Goal: Information Seeking & Learning: Learn about a topic

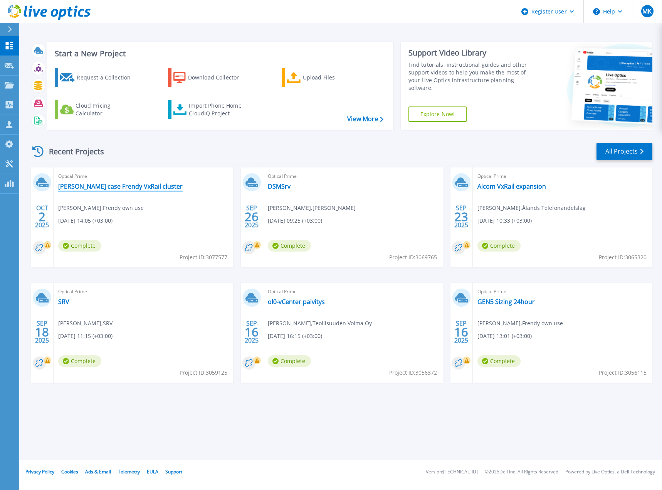
click at [93, 183] on link "Verne case Frendy VxRail cluster" at bounding box center [120, 186] width 125 height 8
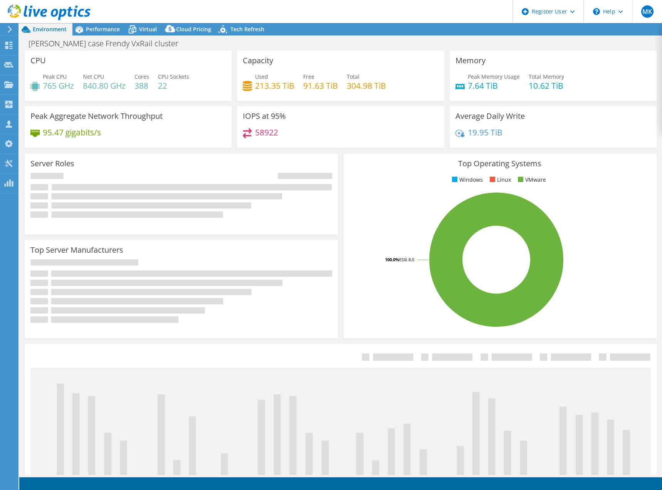
select select "Canada"
select select "USD"
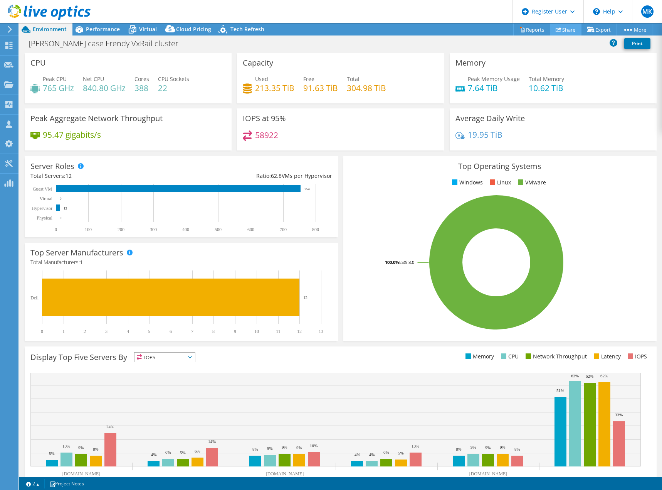
click at [573, 30] on link "Share" at bounding box center [566, 30] width 32 height 12
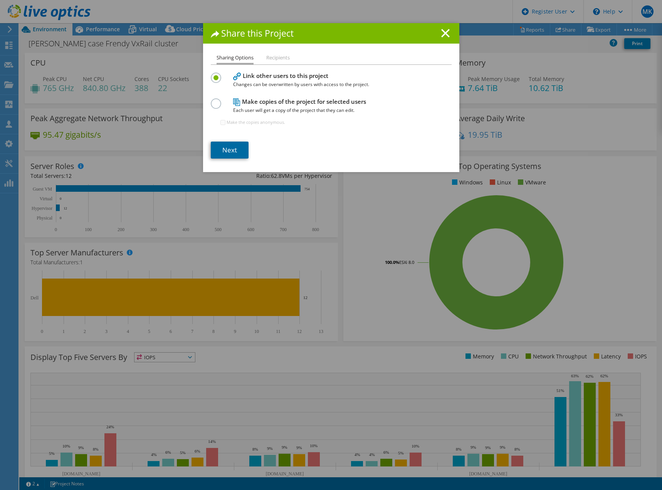
click at [225, 151] on link "Next" at bounding box center [230, 149] width 38 height 17
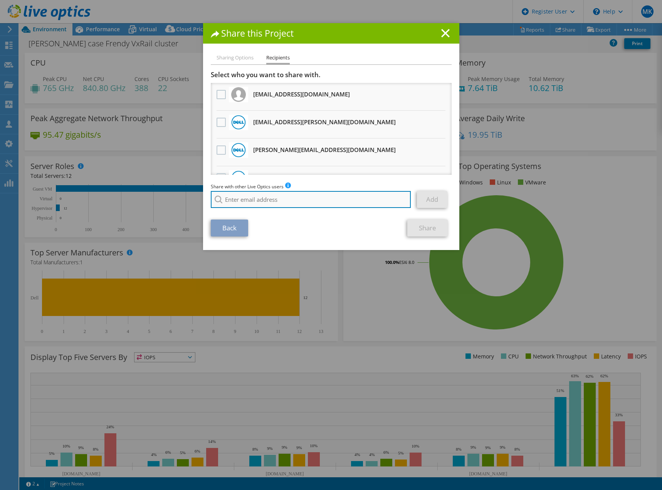
click at [264, 198] on input "search" at bounding box center [311, 199] width 200 height 17
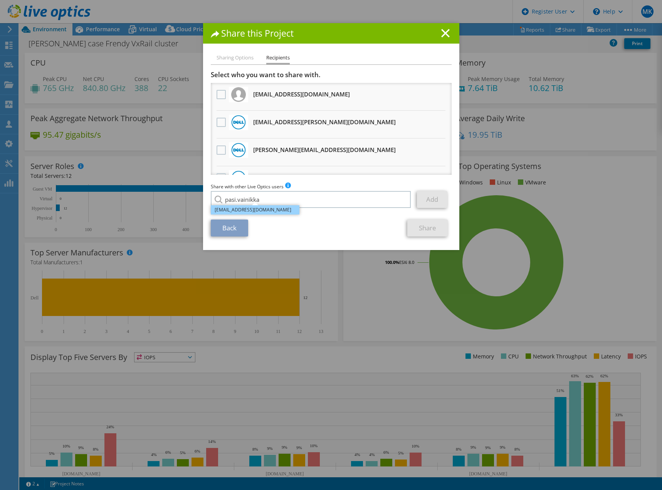
click at [252, 210] on li "Pasi.Vainikka@dell.com" at bounding box center [255, 209] width 89 height 9
type input "Pasi.Vainikka@dell.com"
click at [428, 197] on link "Add" at bounding box center [432, 199] width 30 height 17
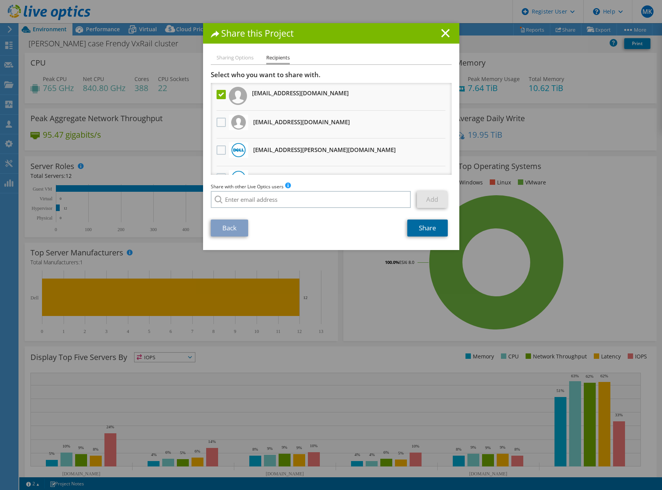
click at [428, 226] on link "Share" at bounding box center [427, 227] width 40 height 17
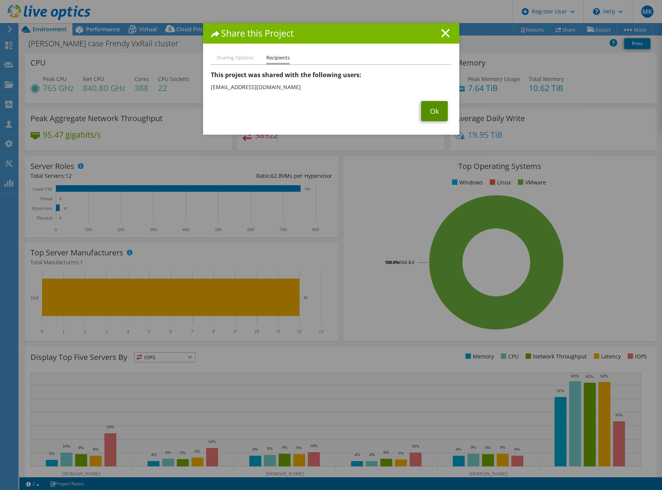
click at [430, 109] on link "Ok" at bounding box center [434, 111] width 27 height 20
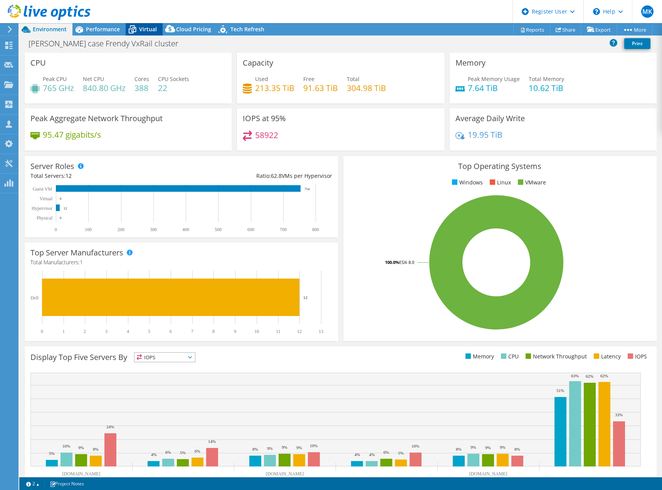
click at [147, 27] on span "Virtual" at bounding box center [148, 28] width 18 height 7
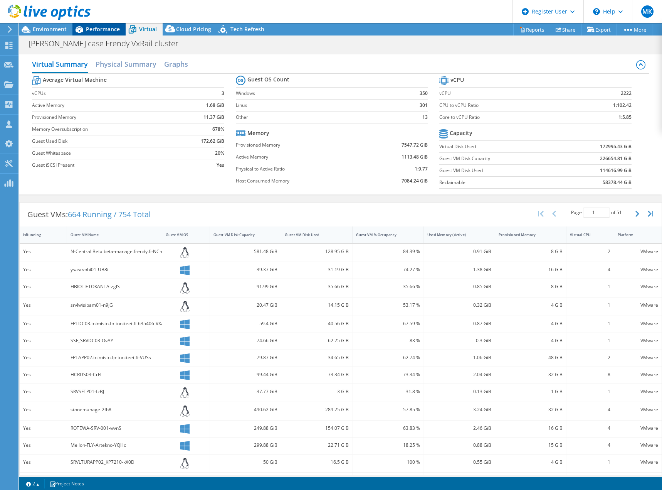
click at [110, 26] on span "Performance" at bounding box center [103, 28] width 34 height 7
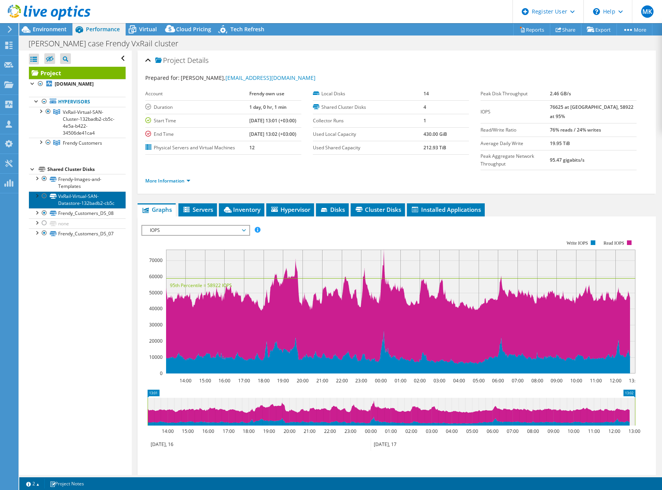
click at [77, 206] on link "VxRail-Virtual-SAN-Datastore-132badb2-cb5c" at bounding box center [77, 199] width 97 height 17
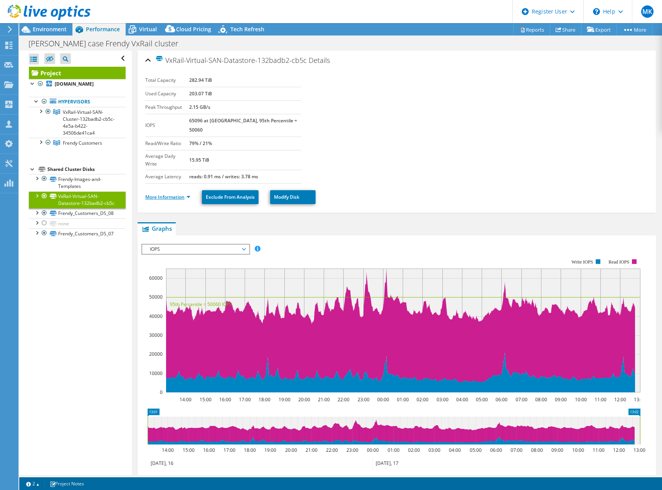
click at [162, 194] on link "More Information" at bounding box center [167, 197] width 45 height 7
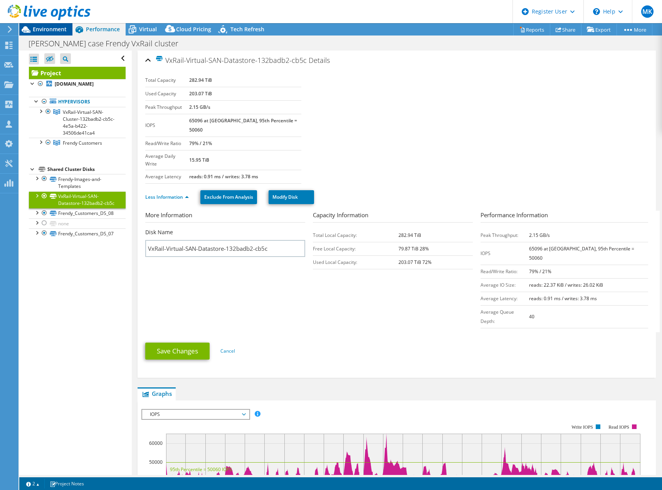
click at [48, 27] on span "Environment" at bounding box center [50, 28] width 34 height 7
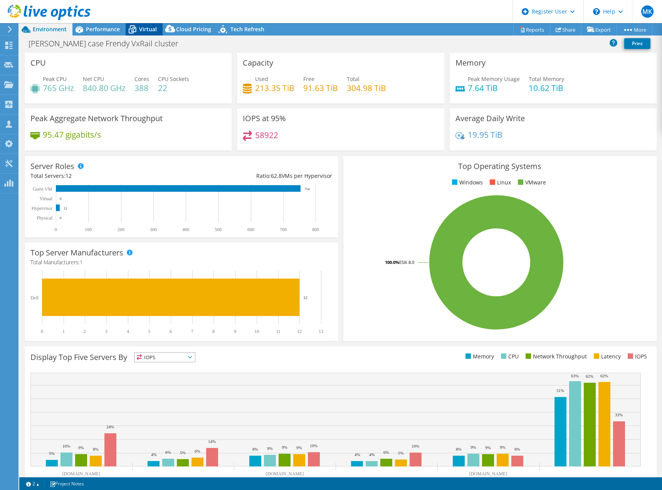
click at [147, 25] on span "Virtual" at bounding box center [148, 28] width 18 height 7
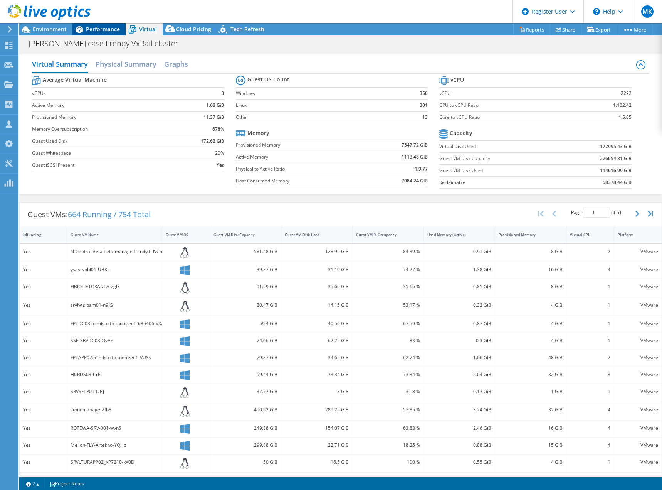
click at [99, 27] on span "Performance" at bounding box center [103, 28] width 34 height 7
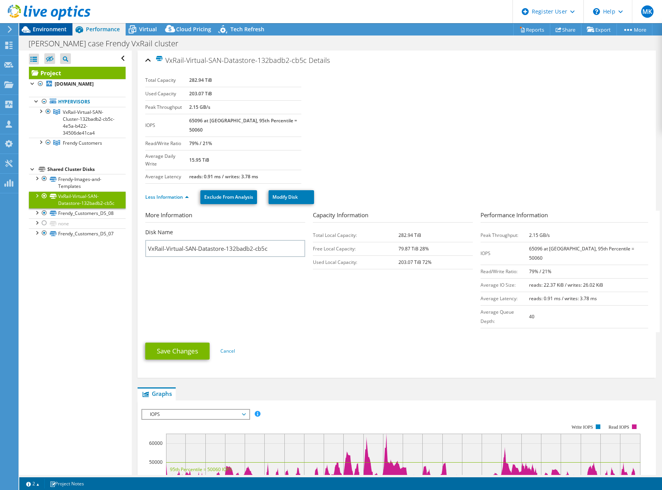
click at [50, 27] on span "Environment" at bounding box center [50, 28] width 34 height 7
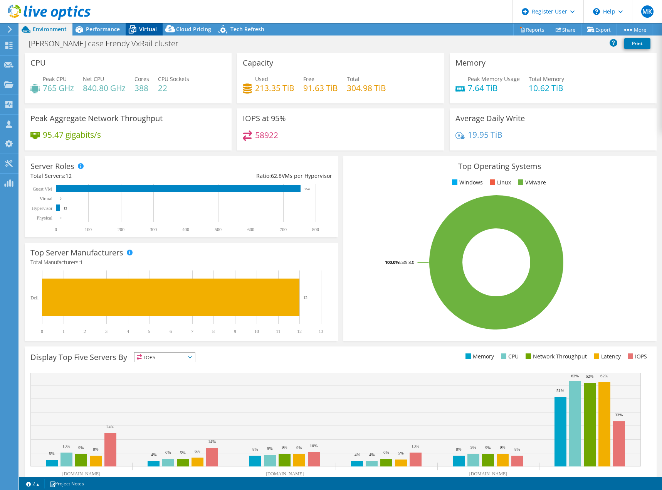
click at [146, 29] on span "Virtual" at bounding box center [148, 28] width 18 height 7
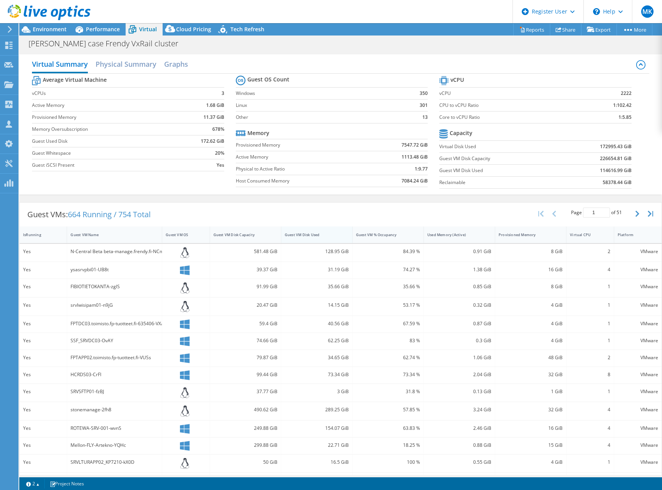
click at [319, 234] on div "Guest VM Disk Used" at bounding box center [312, 234] width 55 height 5
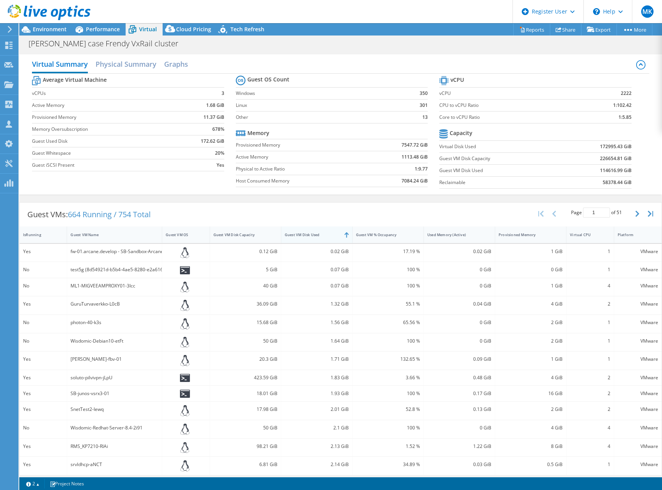
click at [319, 234] on div "Guest VM Disk Used" at bounding box center [312, 234] width 55 height 5
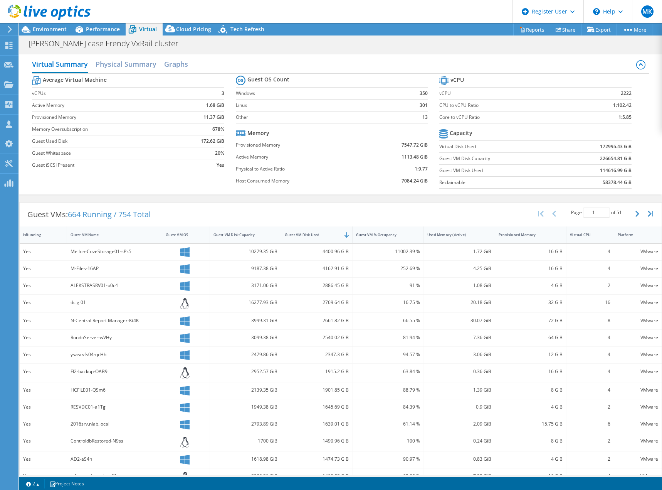
click at [52, 11] on use at bounding box center [49, 12] width 83 height 15
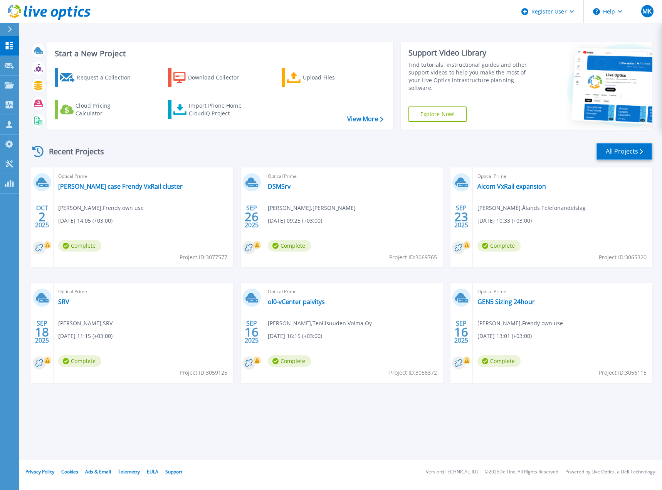
click at [631, 148] on link "All Projects" at bounding box center [625, 151] width 56 height 17
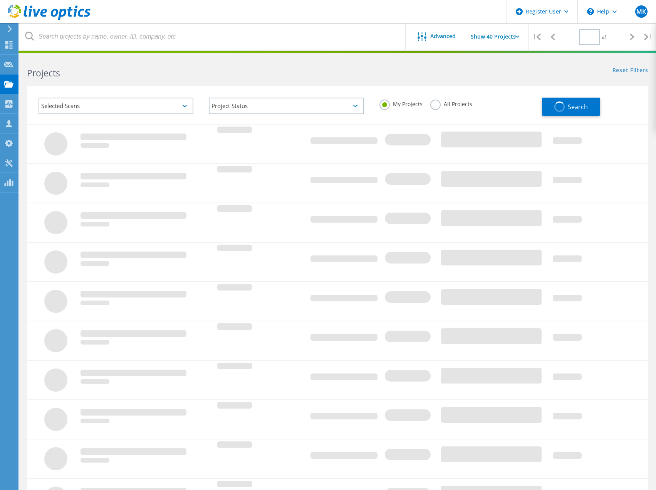
type input "1"
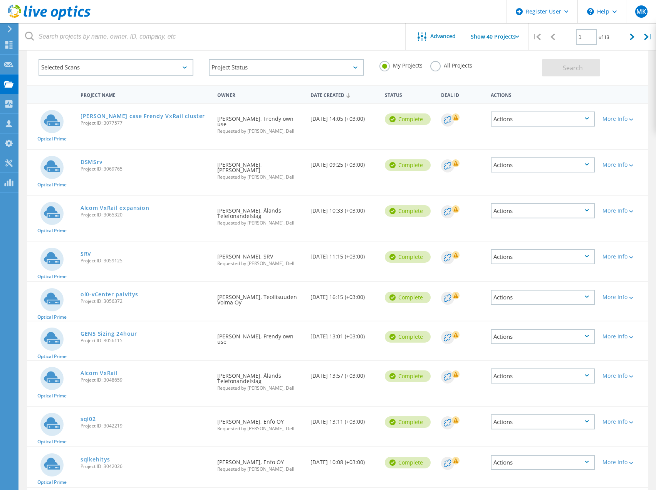
scroll to position [406, 0]
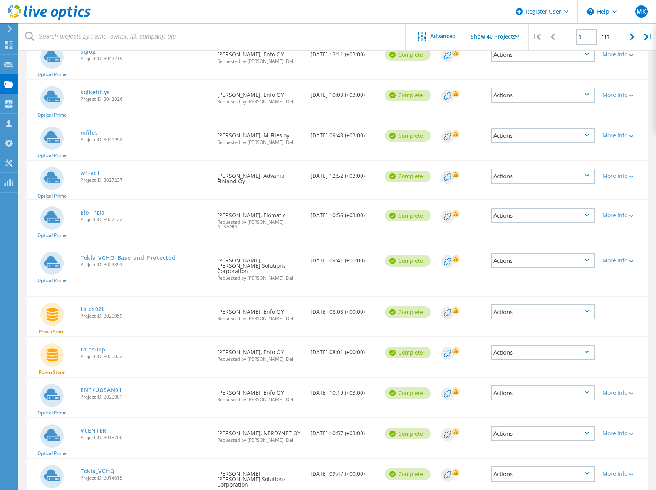
click at [113, 255] on link "Tekla_VCHQ_Base_and_Protected" at bounding box center [128, 257] width 95 height 5
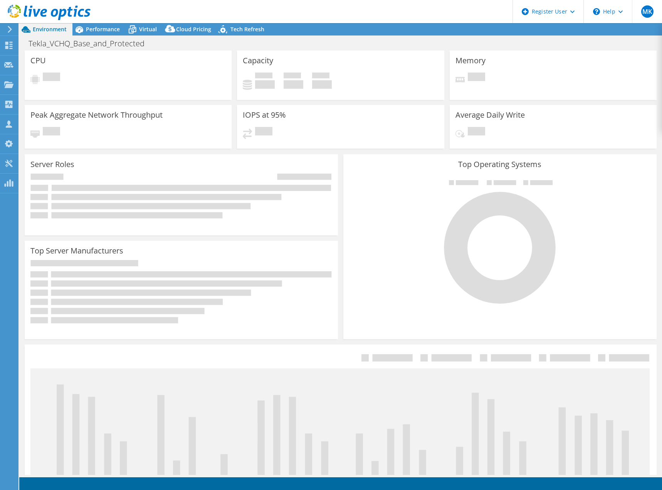
select select "USD"
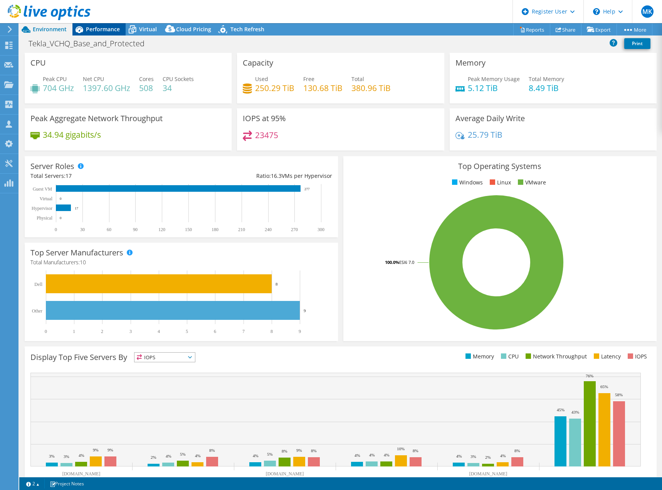
click at [102, 27] on span "Performance" at bounding box center [103, 28] width 34 height 7
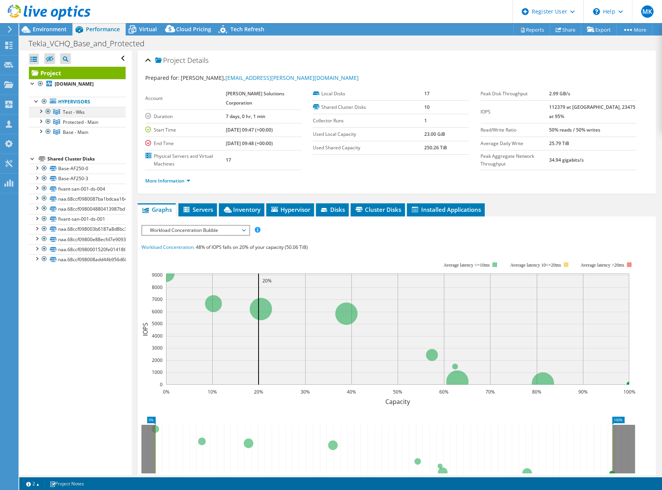
click at [42, 114] on div at bounding box center [41, 111] width 8 height 8
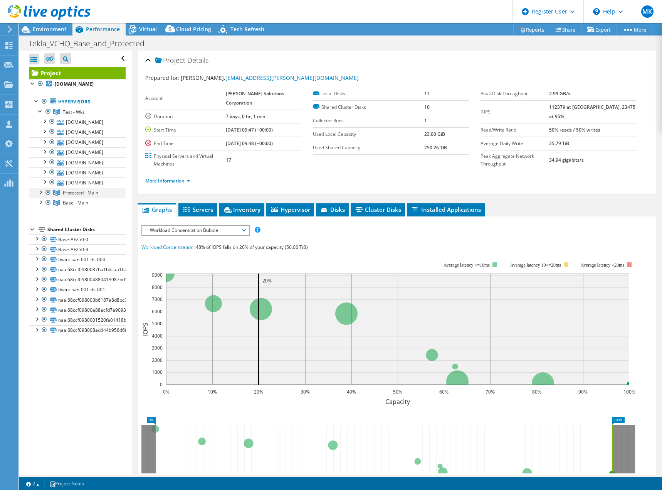
click at [41, 195] on div at bounding box center [41, 192] width 8 height 8
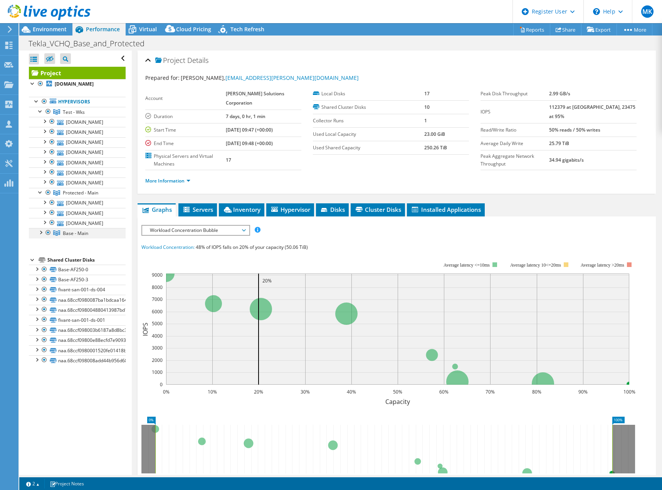
click at [41, 236] on div at bounding box center [41, 232] width 8 height 8
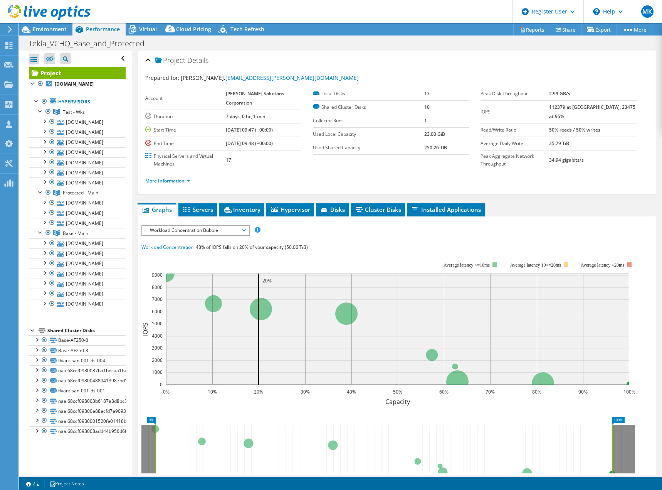
click at [46, 25] on div at bounding box center [45, 13] width 91 height 26
click at [53, 29] on span "Environment" at bounding box center [50, 28] width 34 height 7
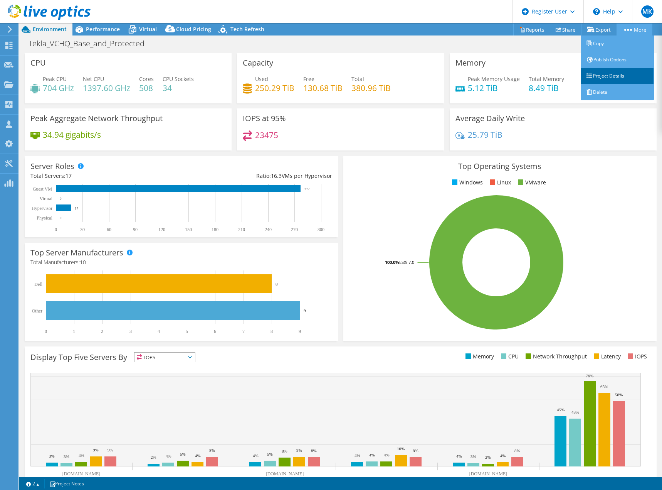
click at [615, 79] on link "Project Details" at bounding box center [617, 76] width 73 height 16
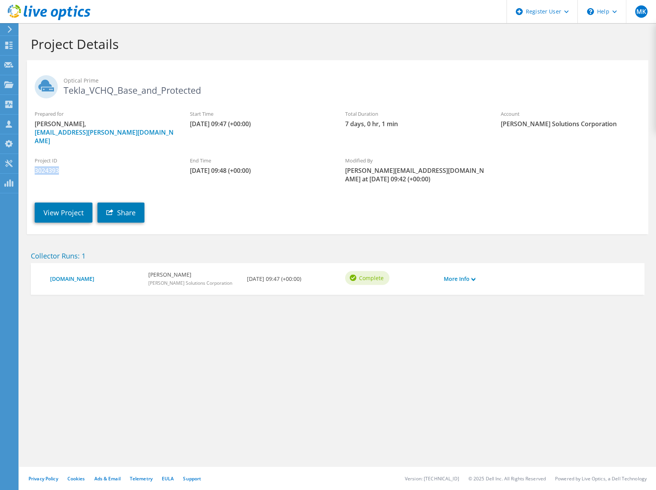
drag, startPoint x: 35, startPoint y: 163, endPoint x: 66, endPoint y: 163, distance: 31.2
click at [66, 166] on span "3024393" at bounding box center [105, 170] width 140 height 8
copy span "3024393"
click at [67, 204] on link "View Project" at bounding box center [64, 212] width 58 height 20
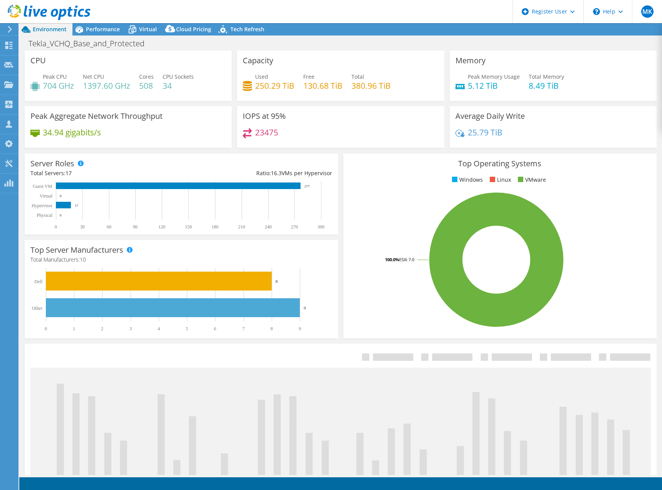
select select "USD"
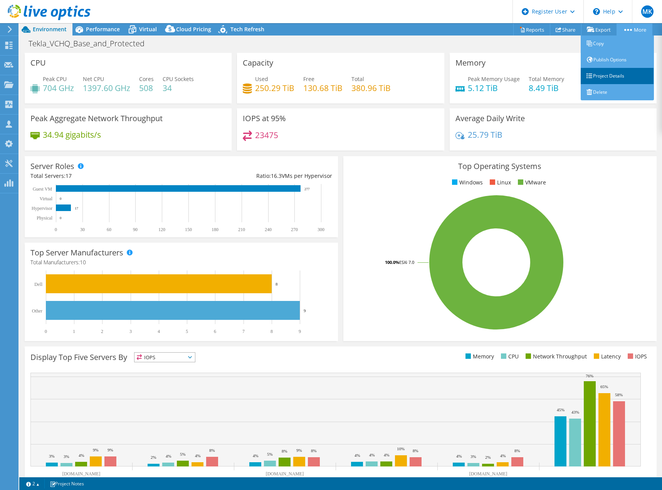
click at [614, 79] on link "Project Details" at bounding box center [617, 76] width 73 height 16
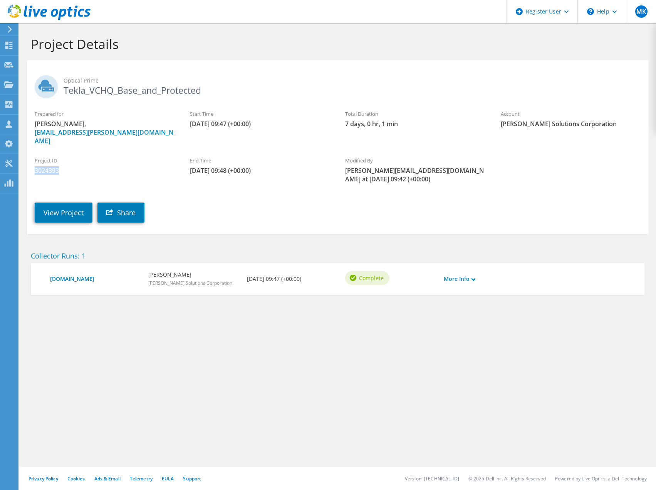
drag, startPoint x: 35, startPoint y: 162, endPoint x: 59, endPoint y: 163, distance: 23.5
click at [59, 166] on span "3024393" at bounding box center [105, 170] width 140 height 8
copy span "3024393"
drag, startPoint x: 57, startPoint y: 204, endPoint x: 64, endPoint y: 229, distance: 25.9
click at [57, 204] on link "View Project" at bounding box center [64, 212] width 58 height 20
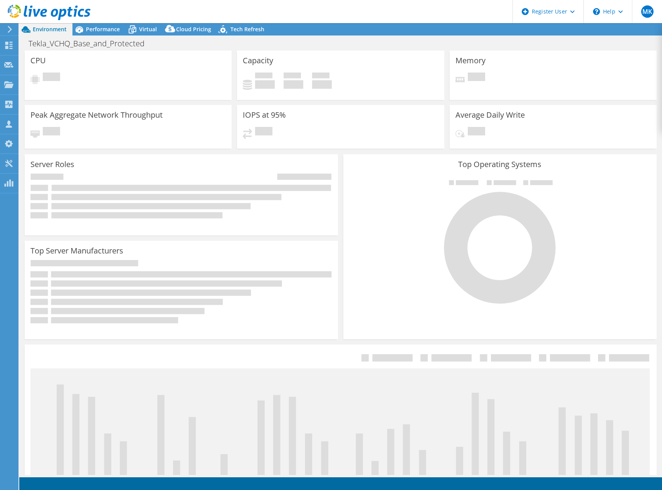
select select "USD"
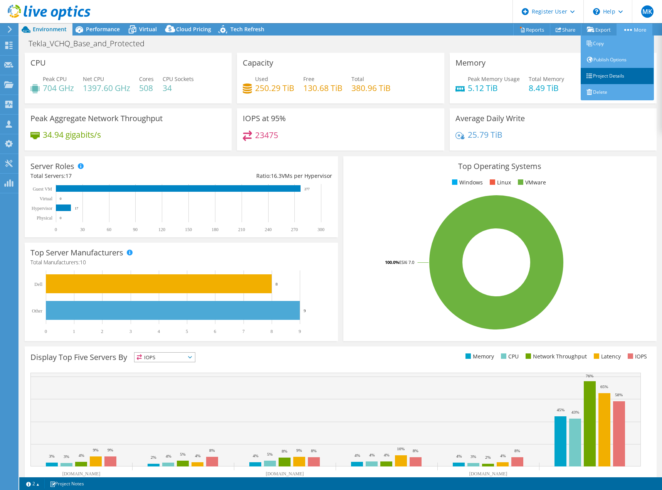
click at [619, 74] on link "Project Details" at bounding box center [617, 76] width 73 height 16
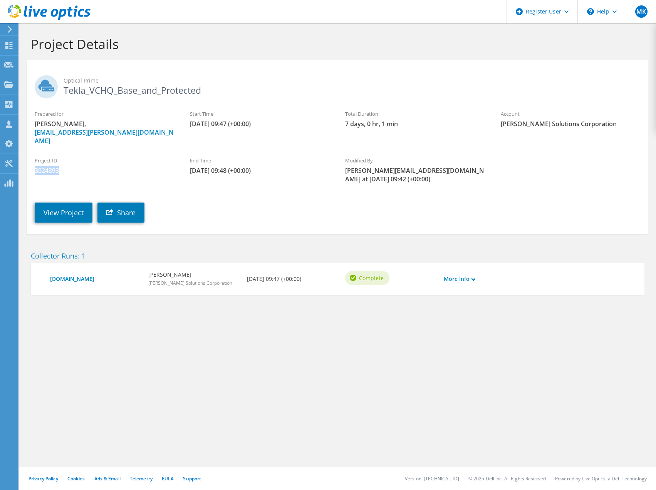
drag, startPoint x: 35, startPoint y: 162, endPoint x: 61, endPoint y: 163, distance: 25.1
click at [61, 166] on span "3024393" at bounding box center [105, 170] width 140 height 8
copy span "3024393"
click at [58, 202] on link "View Project" at bounding box center [64, 212] width 58 height 20
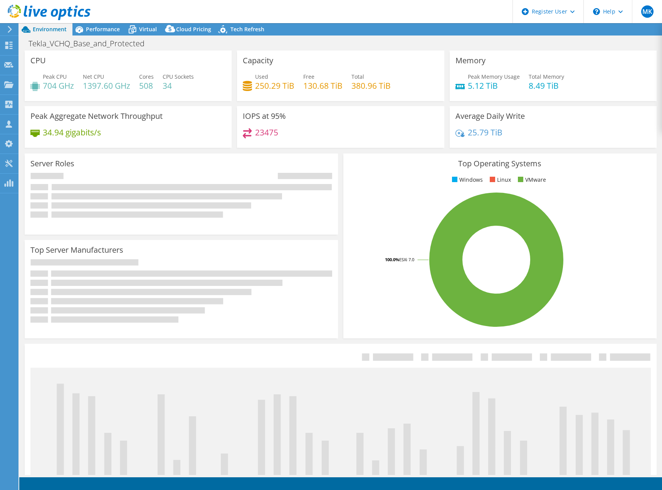
select select "USD"
